Goal: Task Accomplishment & Management: Use online tool/utility

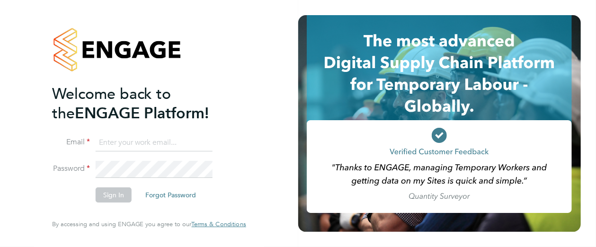
type input "[PERSON_NAME][EMAIL_ADDRESS][PERSON_NAME][DOMAIN_NAME]"
click at [111, 195] on button "Sign In" at bounding box center [114, 194] width 36 height 15
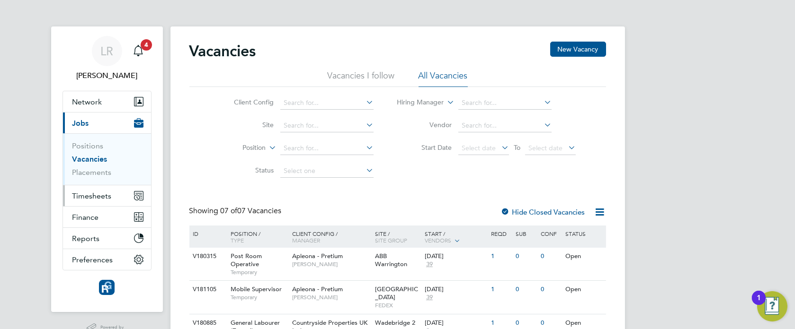
click at [98, 204] on button "Timesheets" at bounding box center [107, 196] width 88 height 21
click at [96, 193] on span "Timesheets" at bounding box center [91, 196] width 39 height 9
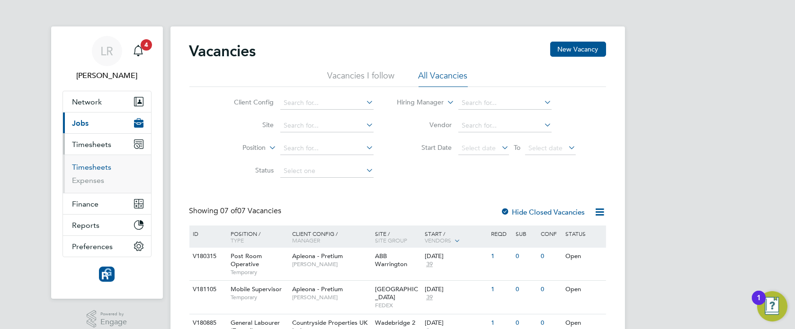
click at [98, 167] on link "Timesheets" at bounding box center [91, 167] width 39 height 9
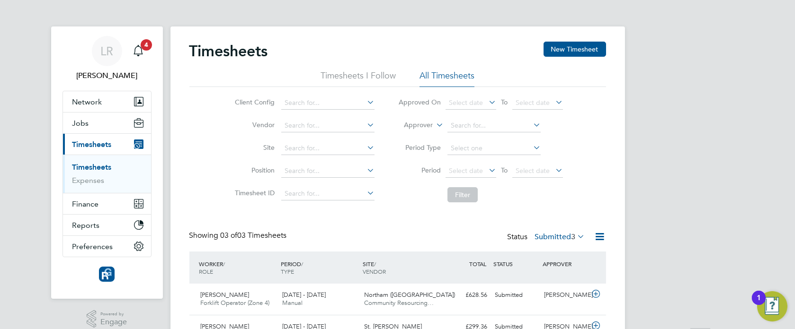
scroll to position [83, 0]
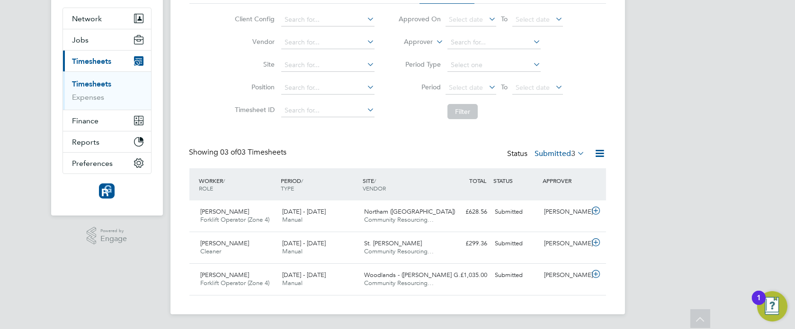
click at [94, 83] on link "Timesheets" at bounding box center [91, 84] width 39 height 9
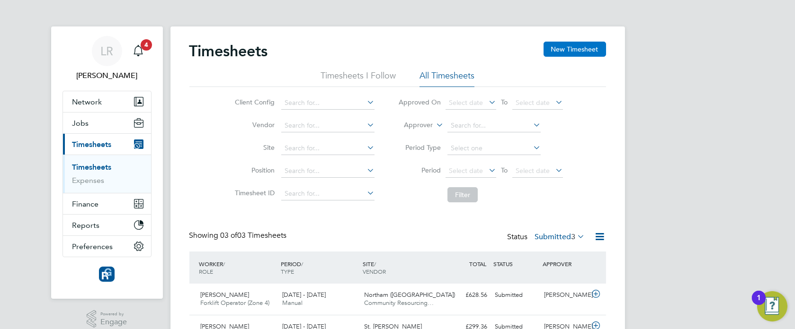
click at [568, 45] on button "New Timesheet" at bounding box center [574, 49] width 62 height 15
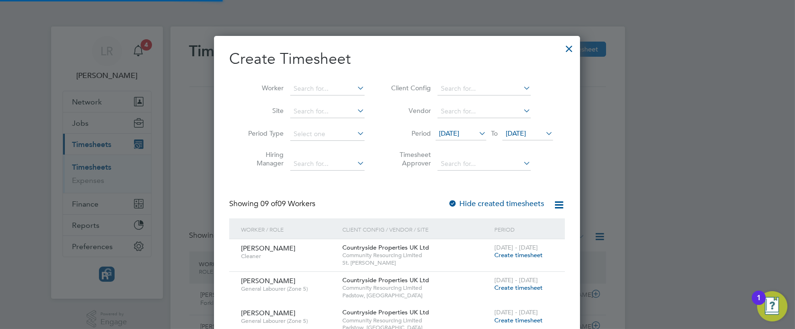
scroll to position [645, 367]
click at [340, 85] on input at bounding box center [327, 88] width 74 height 13
click at [311, 102] on b "Jeremy" at bounding box center [321, 102] width 55 height 8
type input "Jeremy Endean"
click at [511, 206] on label "Hide created timesheets" at bounding box center [496, 203] width 96 height 9
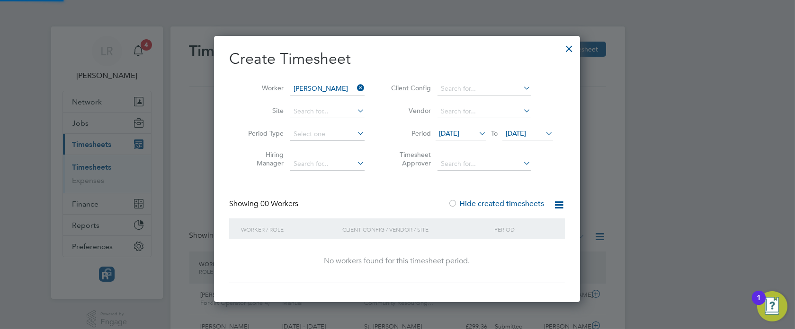
scroll to position [4, 5]
click at [511, 206] on label "Hide created timesheets" at bounding box center [496, 203] width 96 height 9
click at [355, 86] on icon at bounding box center [355, 87] width 0 height 13
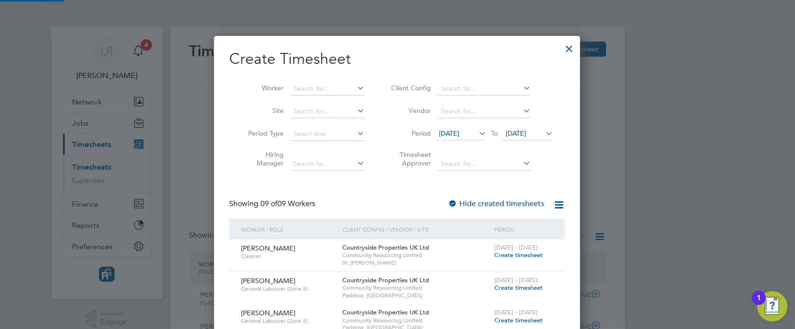
scroll to position [645, 367]
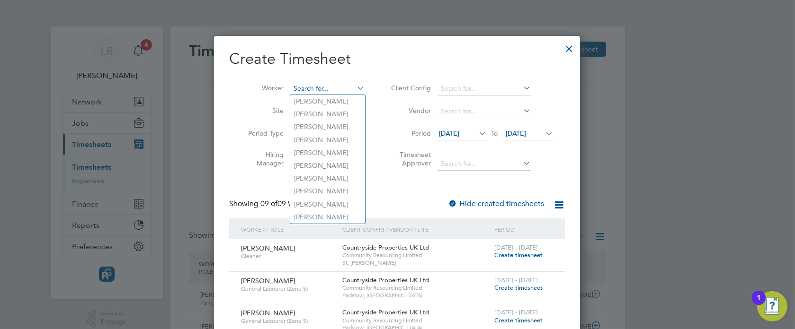
click at [312, 87] on input at bounding box center [327, 88] width 74 height 13
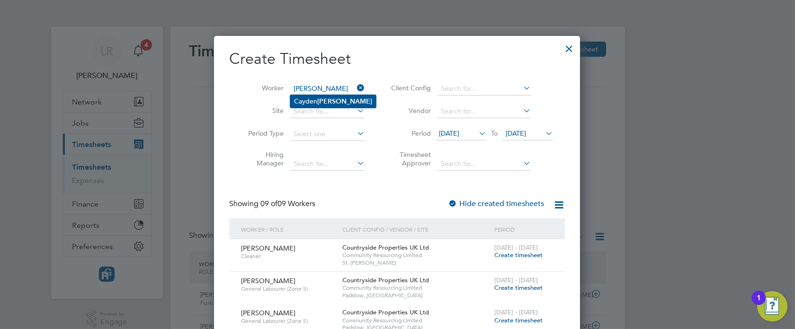
click at [322, 100] on b "Cahill" at bounding box center [344, 102] width 55 height 8
type input "Cayden Cahill"
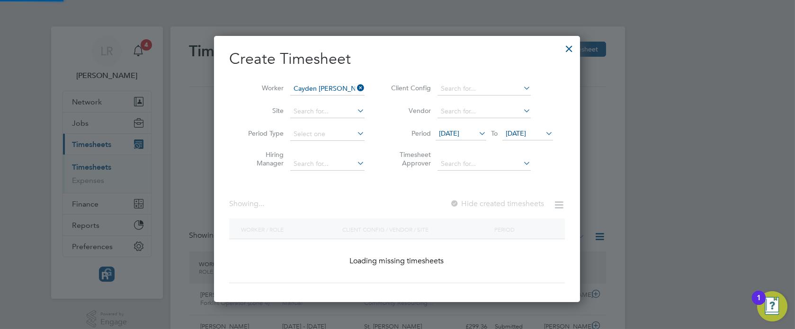
scroll to position [267, 367]
